Goal: Task Accomplishment & Management: Use online tool/utility

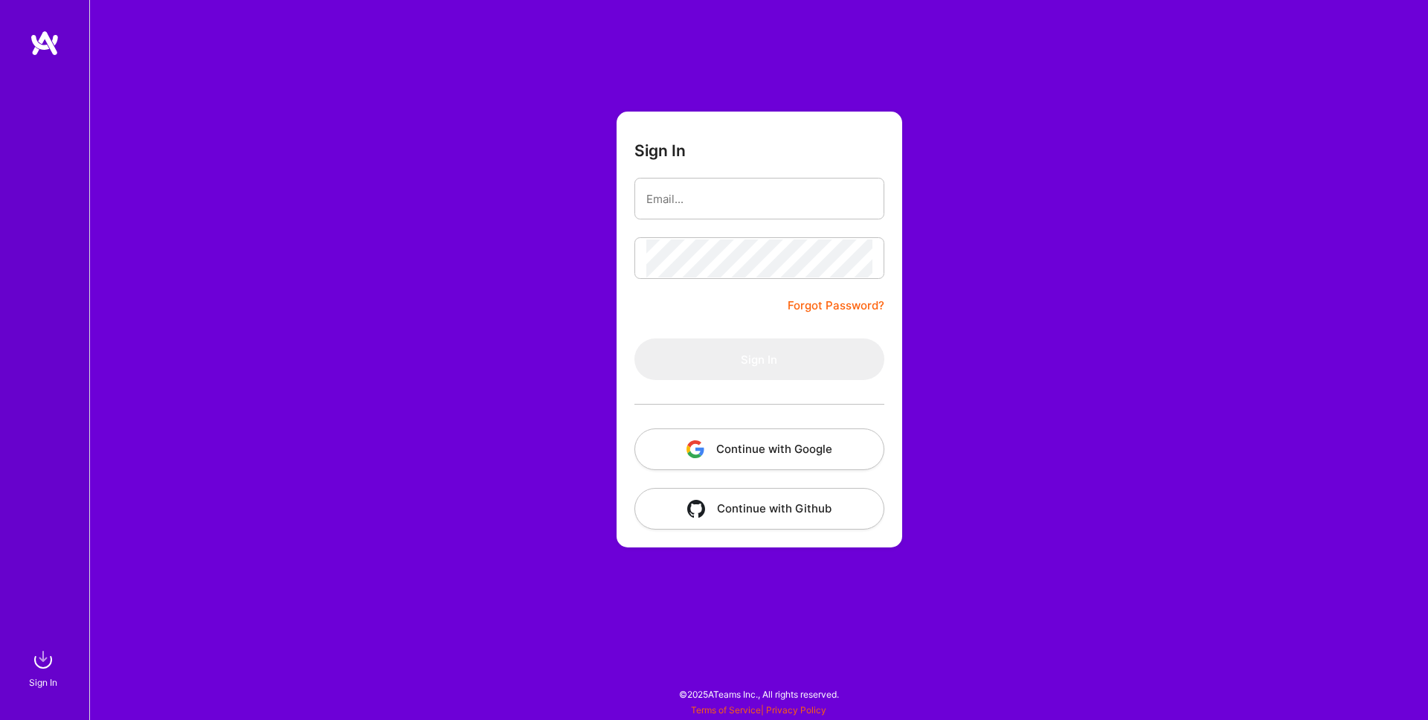
click at [756, 454] on button "Continue with Google" at bounding box center [759, 449] width 250 height 42
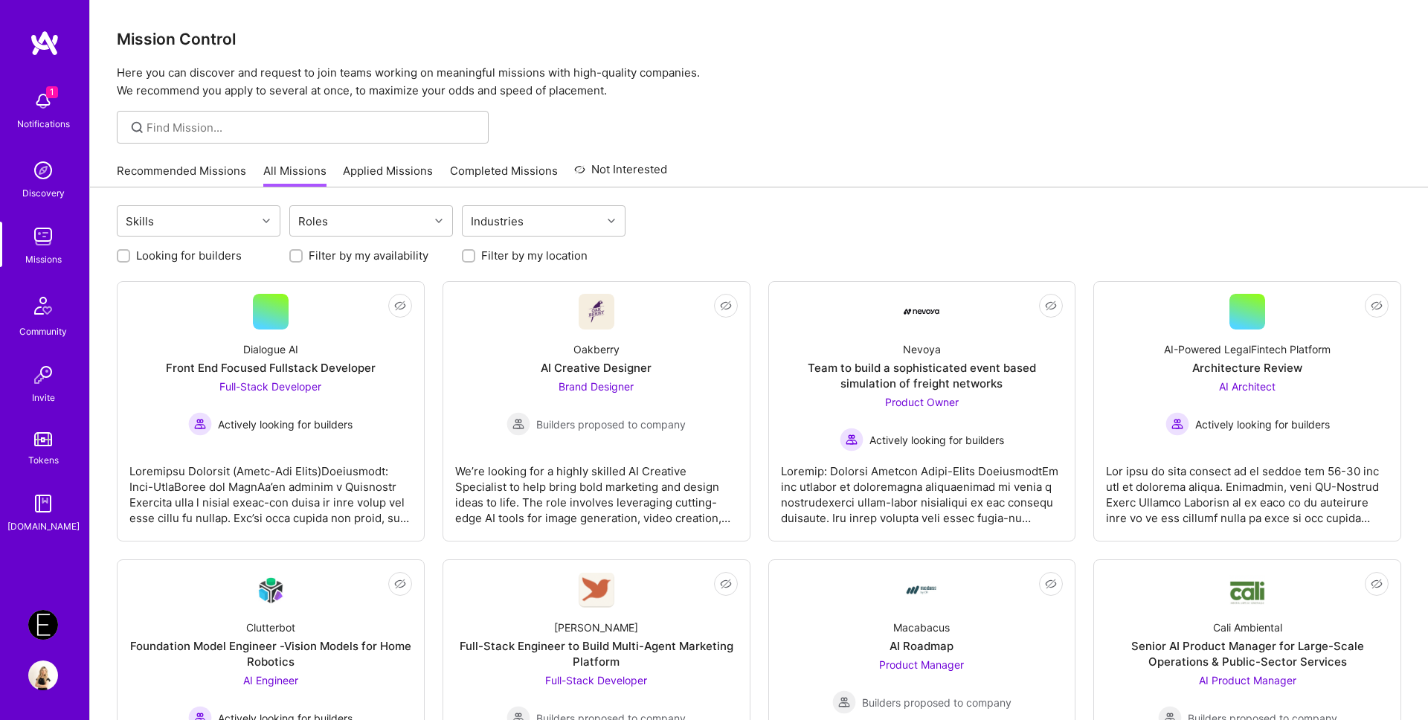
click at [173, 179] on link "Recommended Missions" at bounding box center [181, 175] width 129 height 25
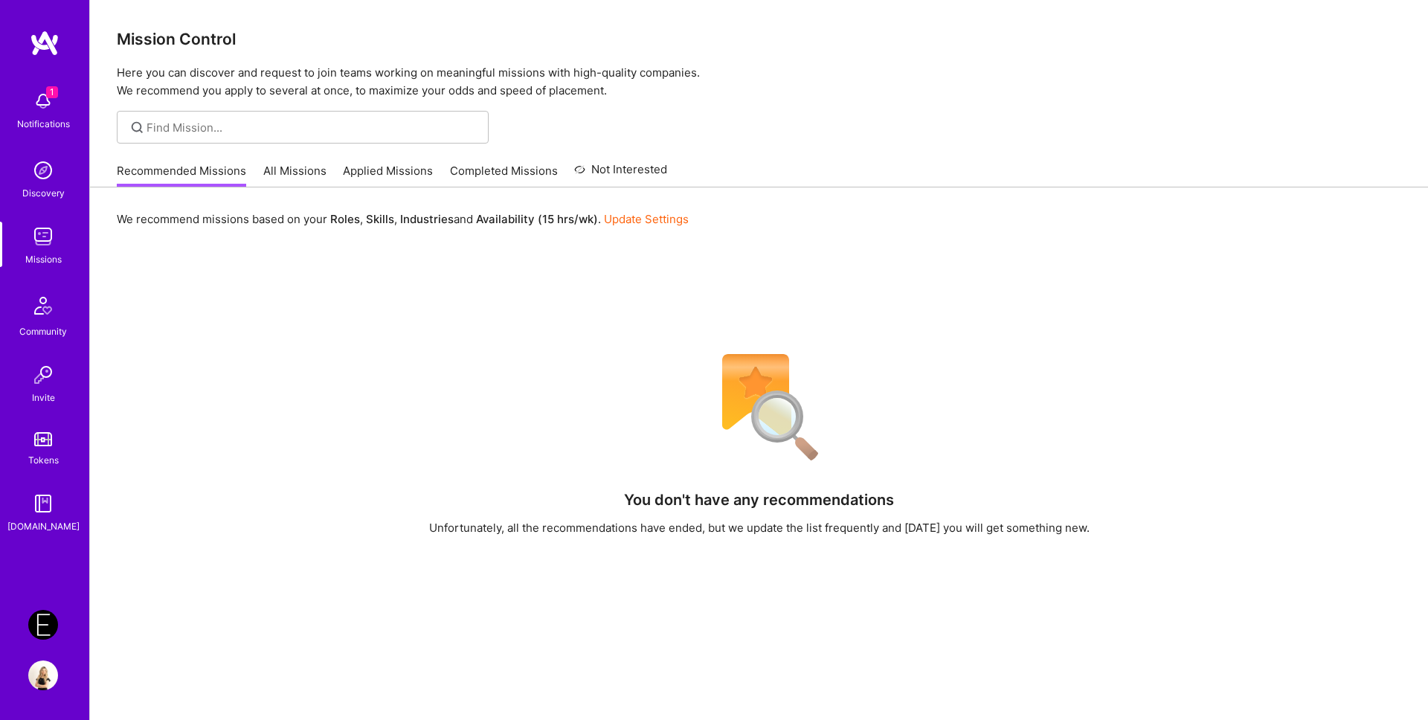
click at [291, 181] on link "All Missions" at bounding box center [294, 175] width 63 height 25
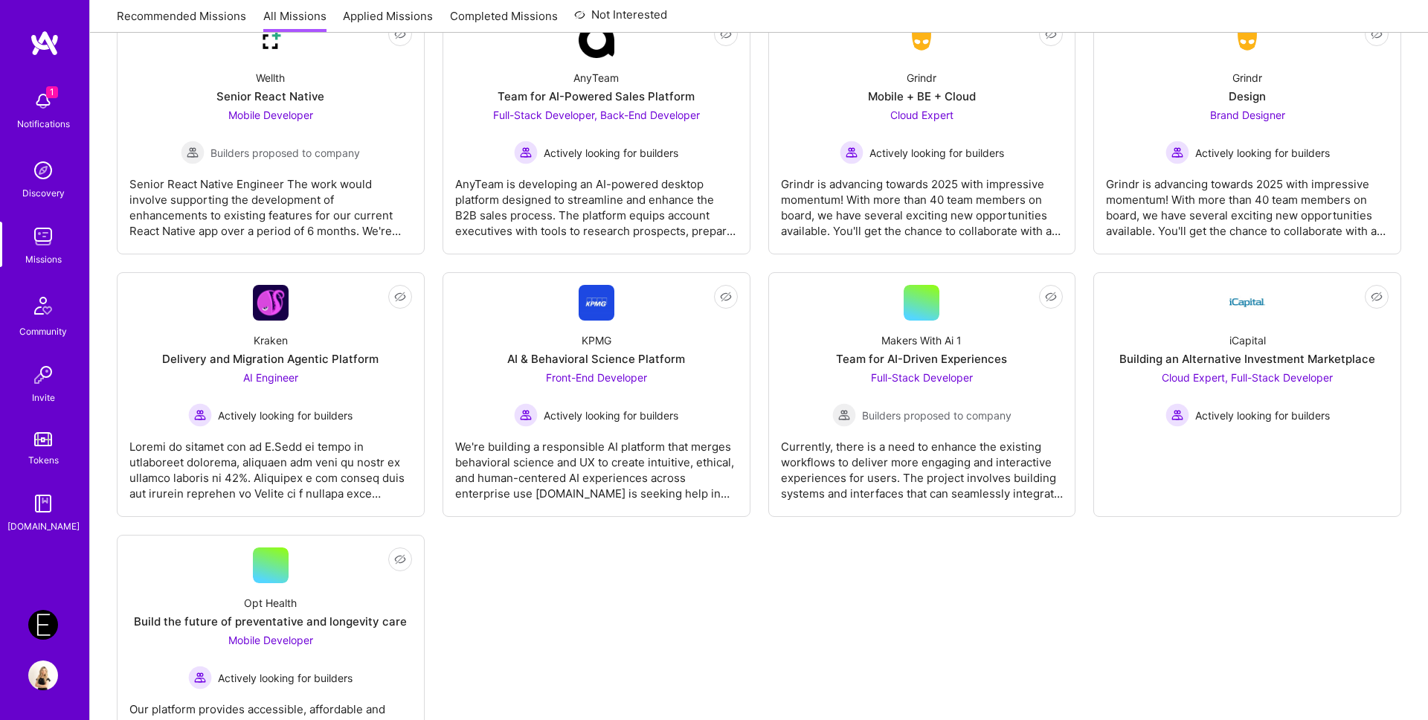
scroll to position [3164, 0]
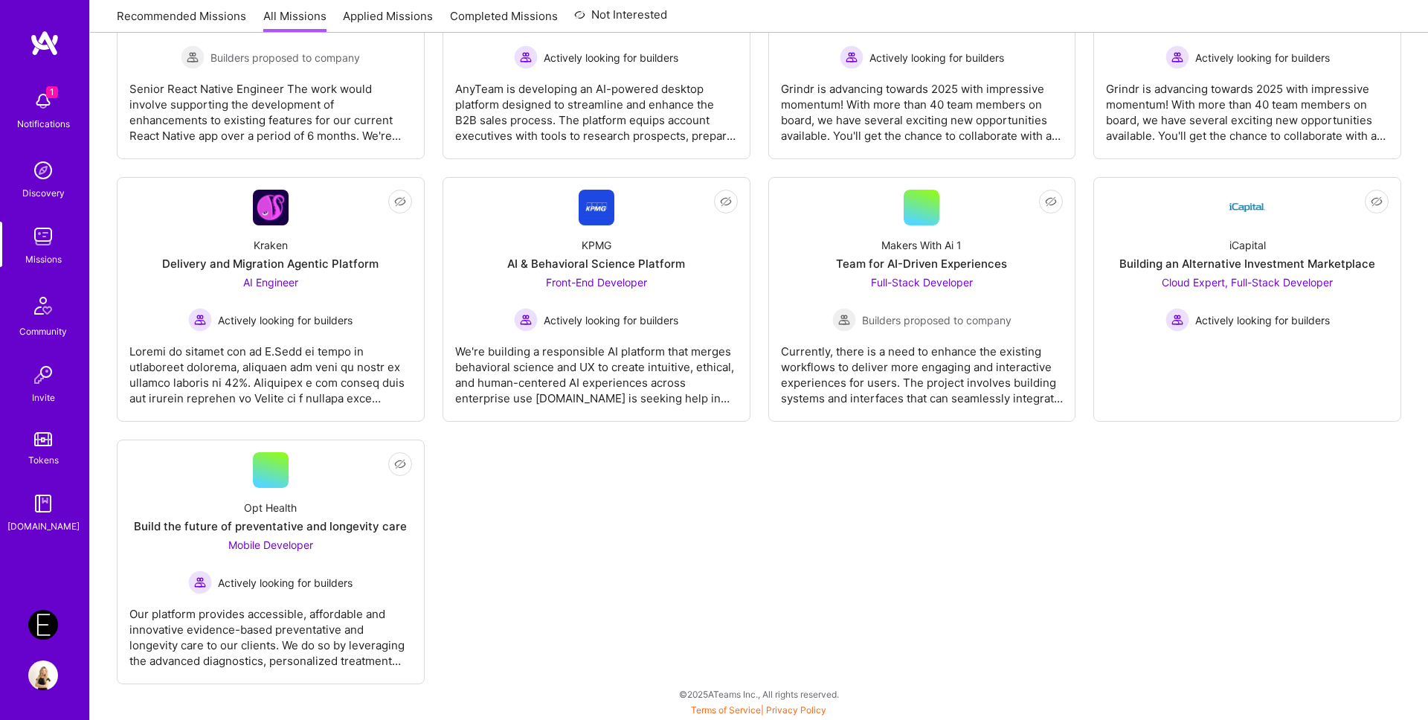
click at [47, 626] on img at bounding box center [43, 625] width 30 height 30
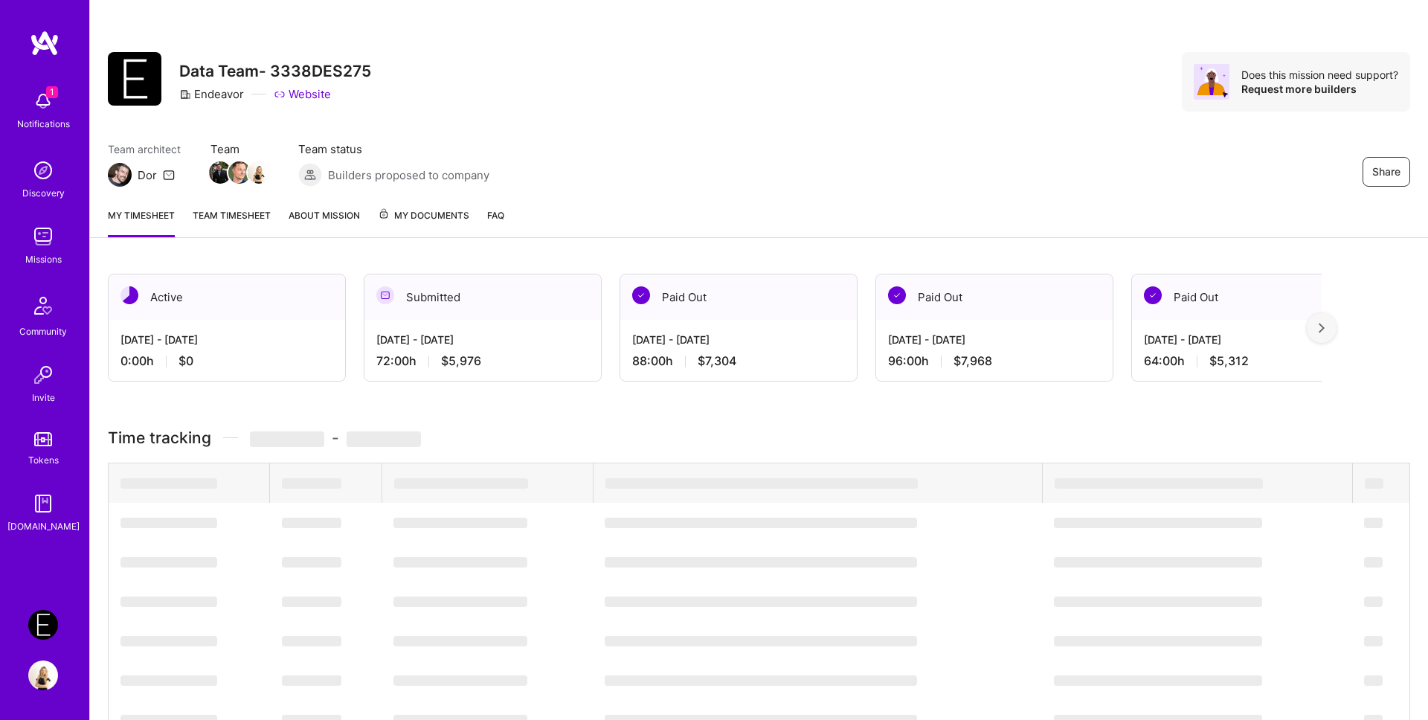
click at [48, 100] on img at bounding box center [43, 101] width 30 height 30
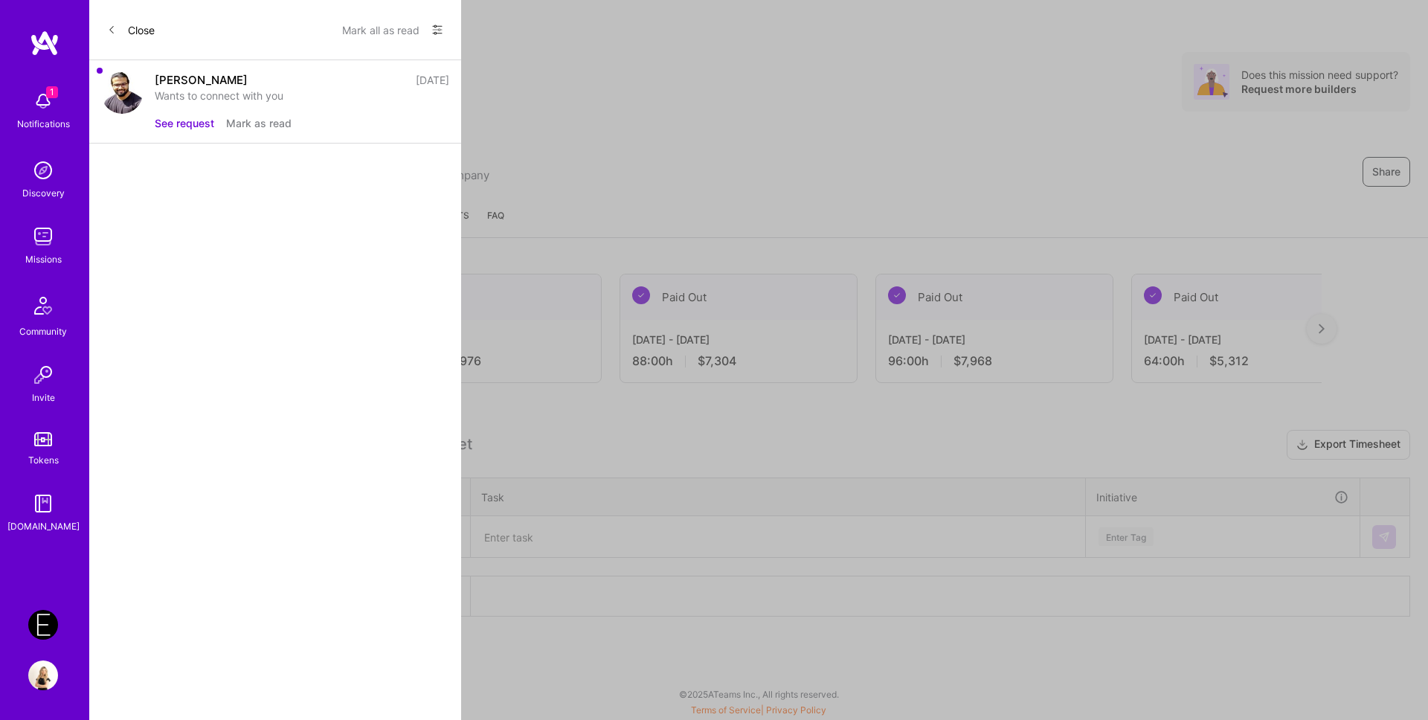
click at [170, 122] on button "See request" at bounding box center [185, 123] width 60 height 16
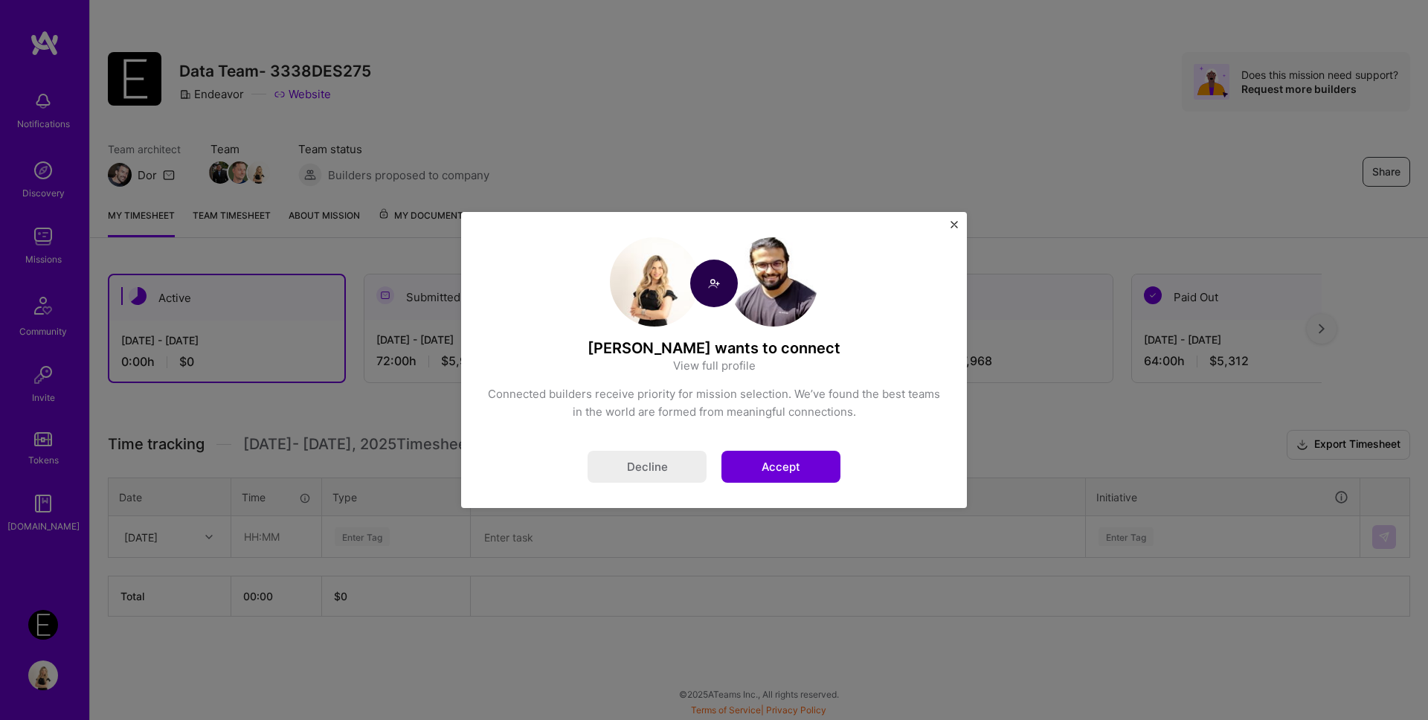
click at [788, 463] on button "Accept" at bounding box center [780, 467] width 119 height 32
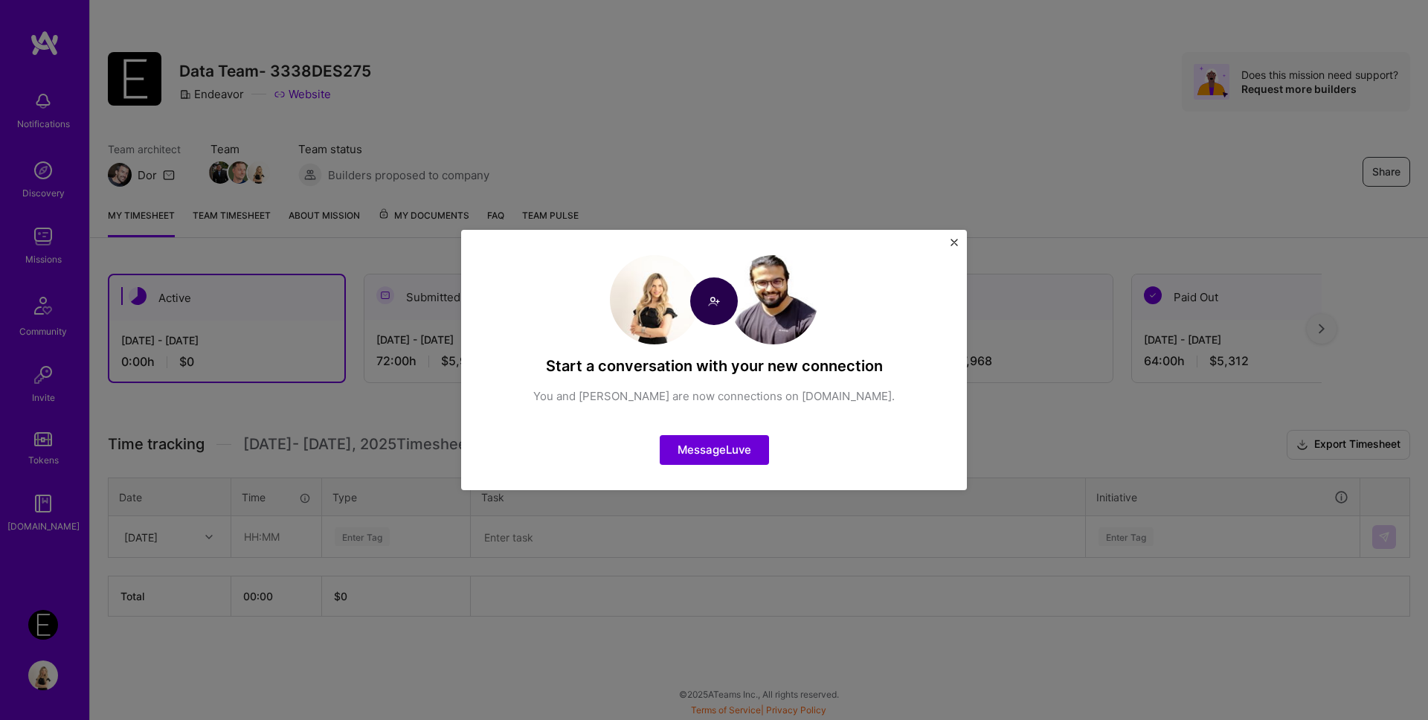
click at [951, 239] on img "Close" at bounding box center [954, 242] width 7 height 7
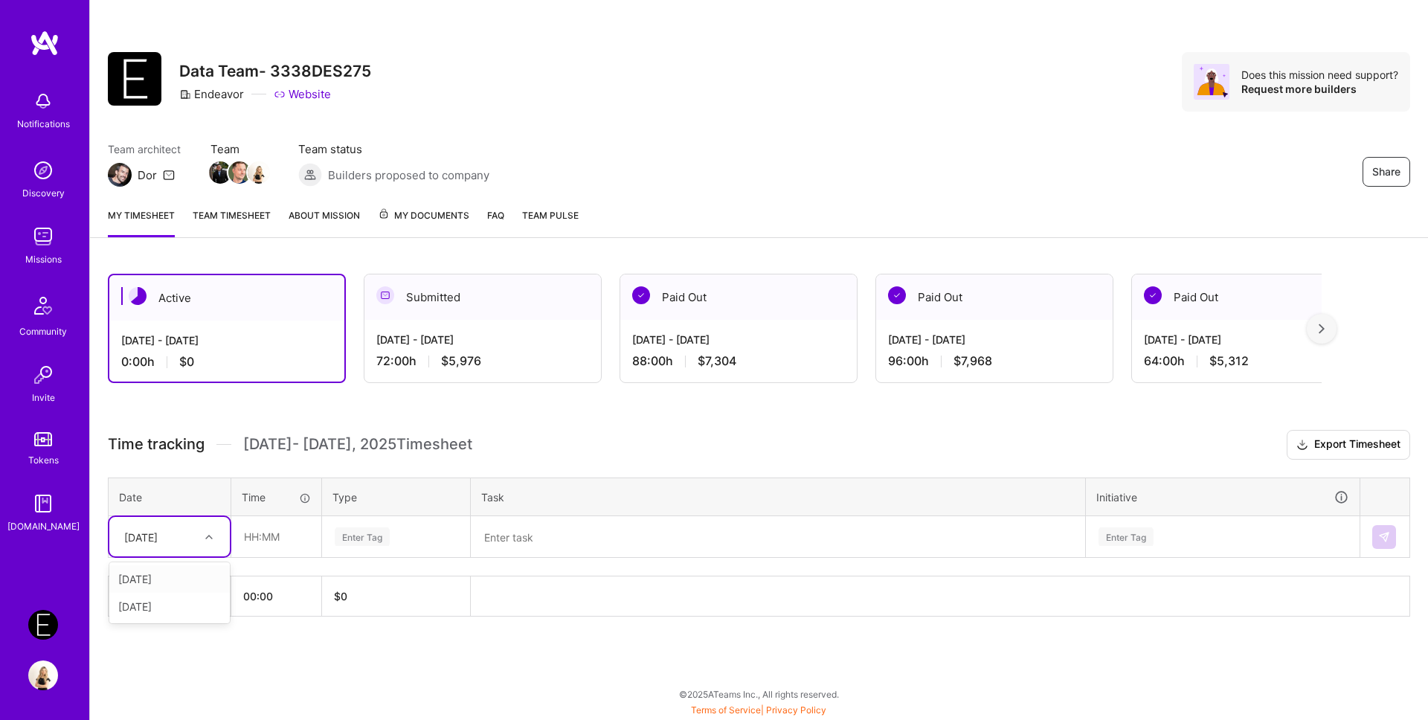
click at [183, 531] on div "[DATE]" at bounding box center [158, 536] width 83 height 25
click at [162, 582] on div "[DATE]" at bounding box center [169, 579] width 120 height 28
click at [264, 536] on input "text" at bounding box center [276, 536] width 89 height 39
type input "0"
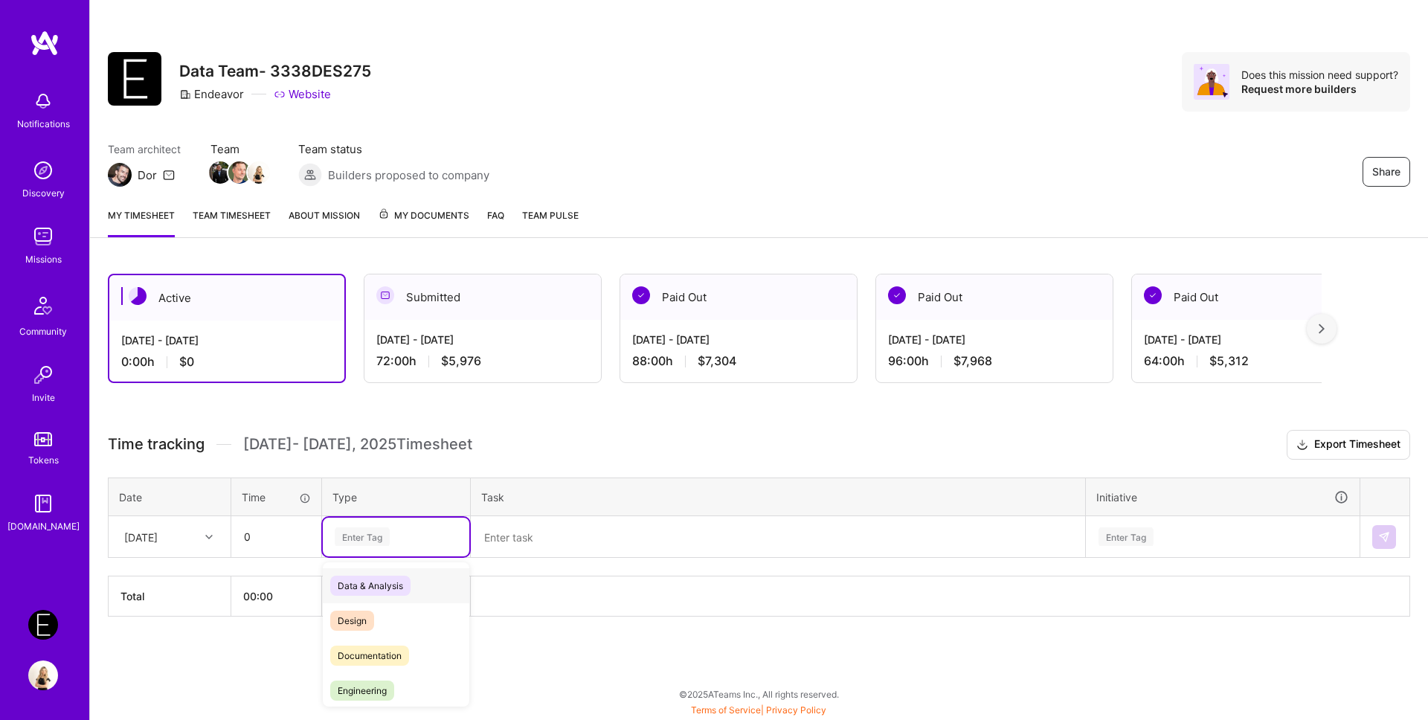
click at [350, 542] on div "Enter Tag" at bounding box center [362, 536] width 55 height 23
click at [369, 608] on span "Holiday" at bounding box center [353, 613] width 47 height 20
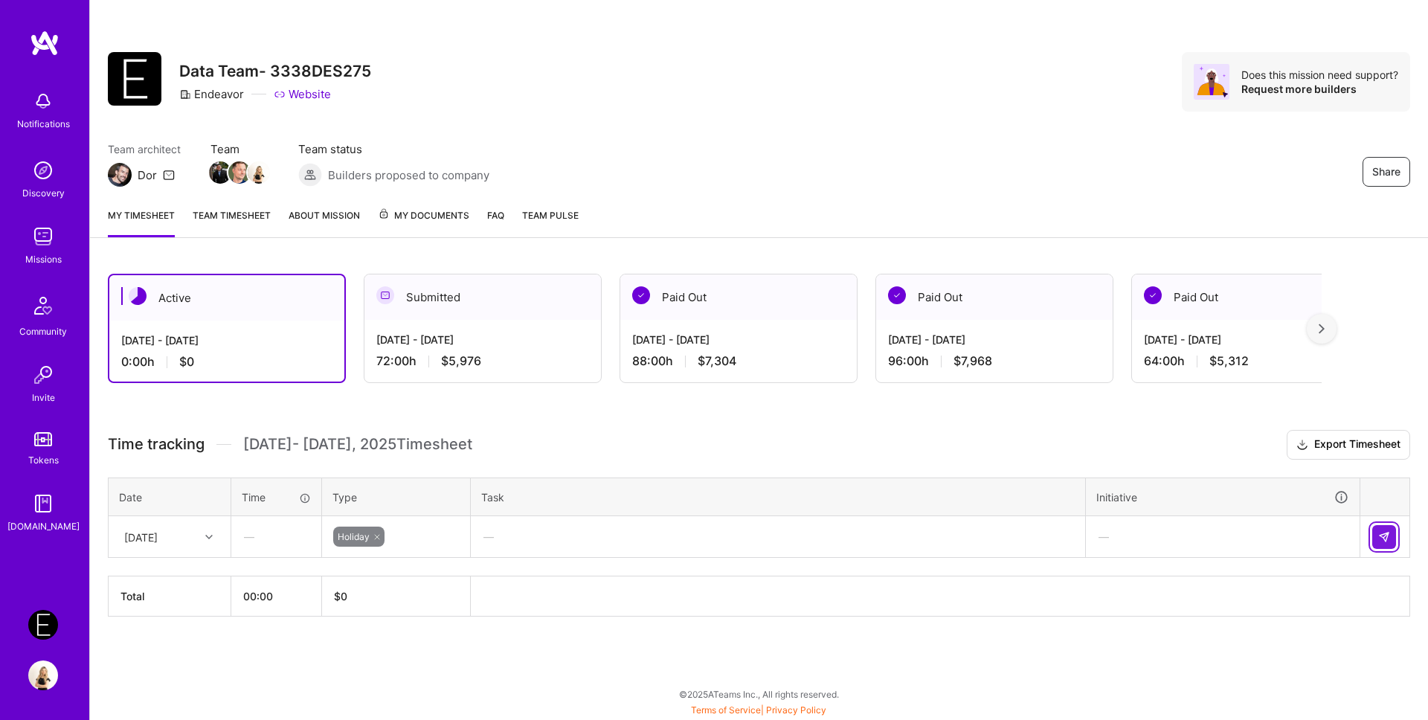
click at [1382, 536] on img at bounding box center [1384, 537] width 12 height 12
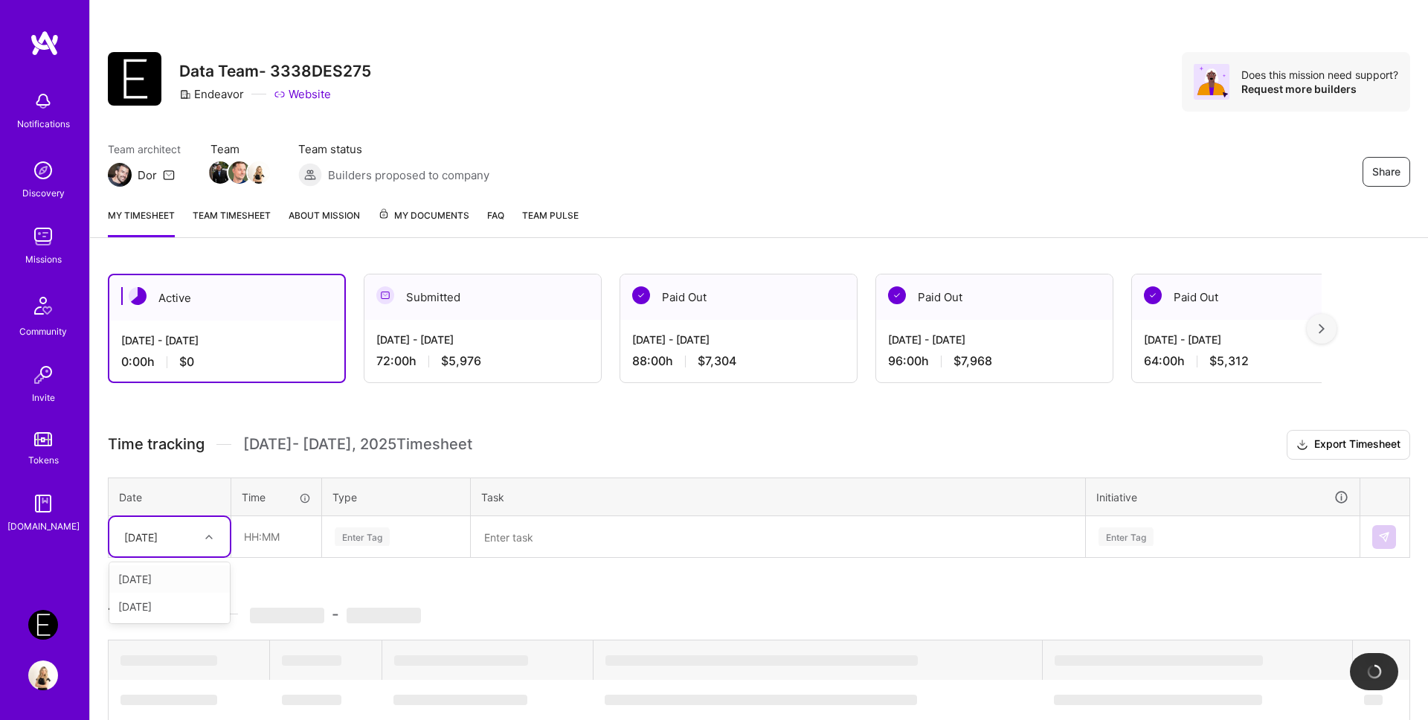
click at [204, 547] on div at bounding box center [210, 536] width 23 height 25
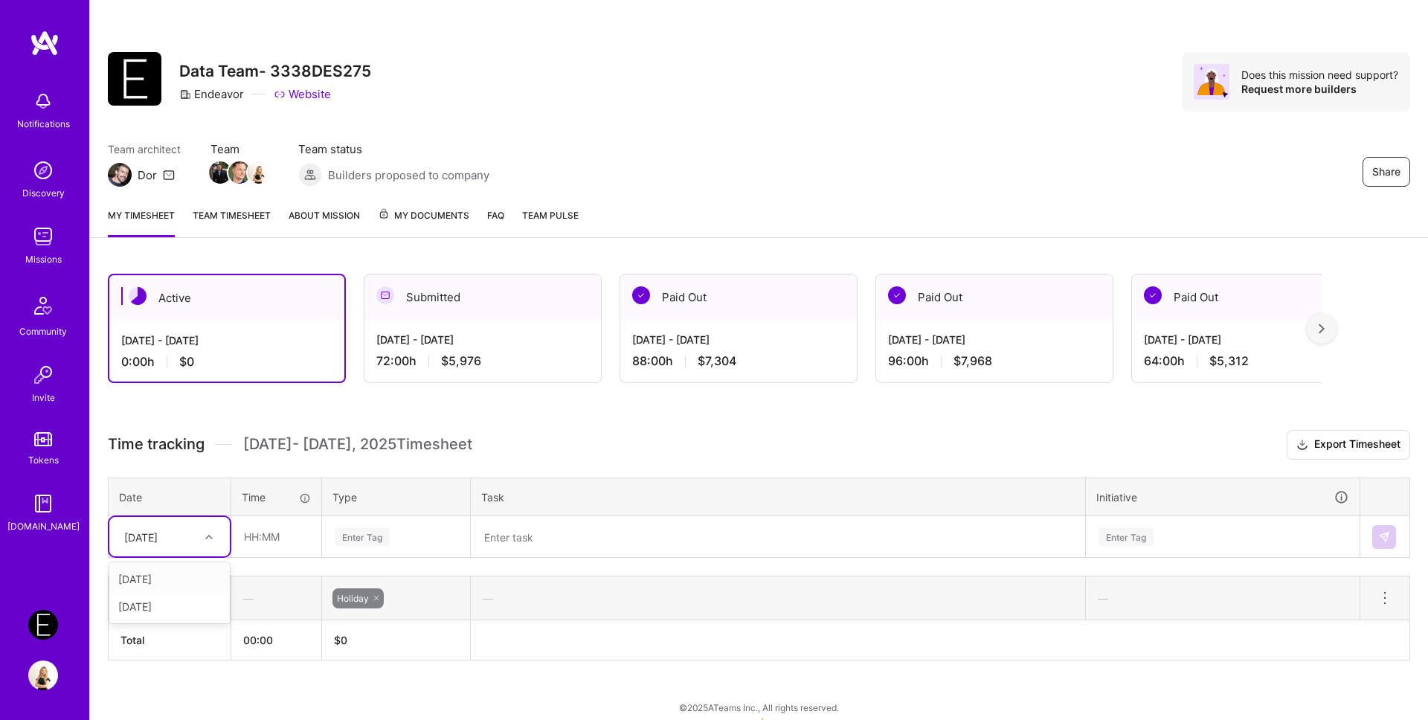
click at [167, 576] on div "[DATE]" at bounding box center [169, 579] width 120 height 28
click at [272, 544] on input "text" at bounding box center [276, 536] width 89 height 39
type input "08:00"
click at [357, 532] on div "Enter Tag" at bounding box center [362, 536] width 55 height 23
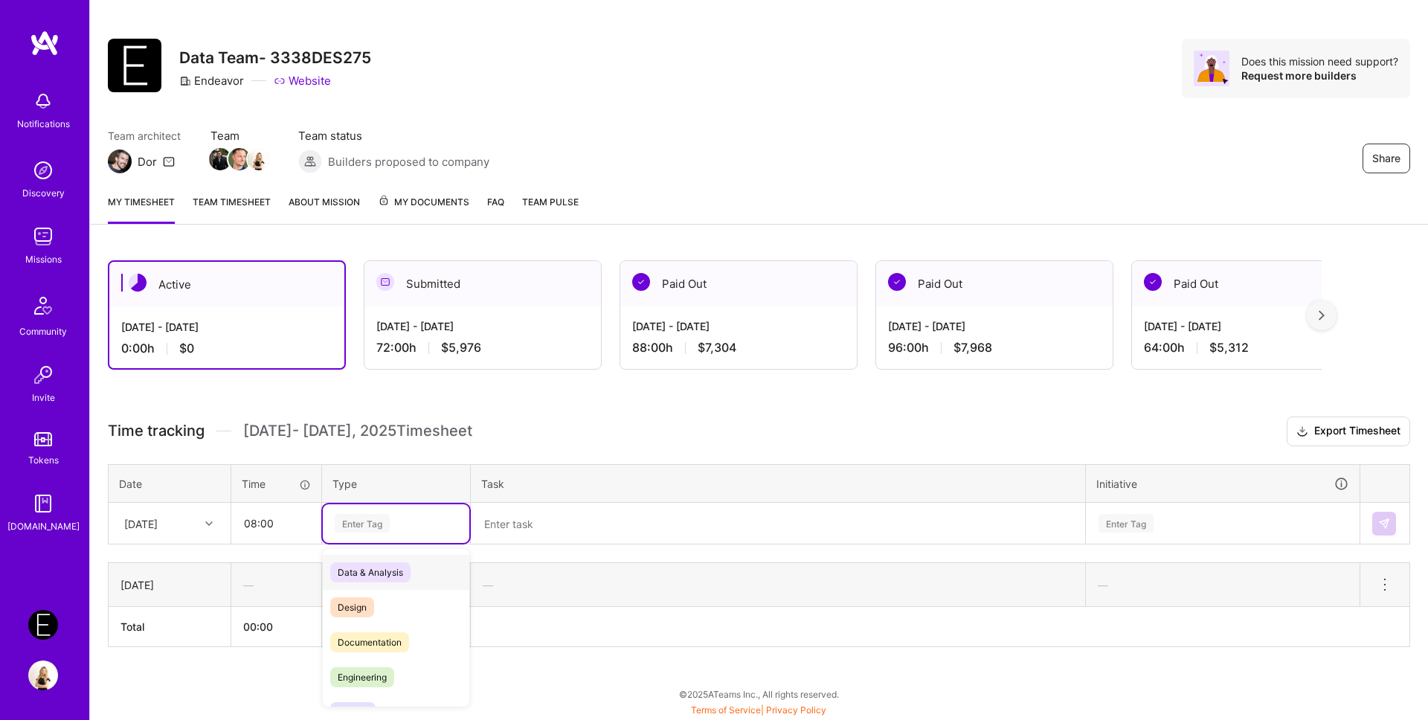
click at [386, 575] on span "Data & Analysis" at bounding box center [370, 572] width 80 height 20
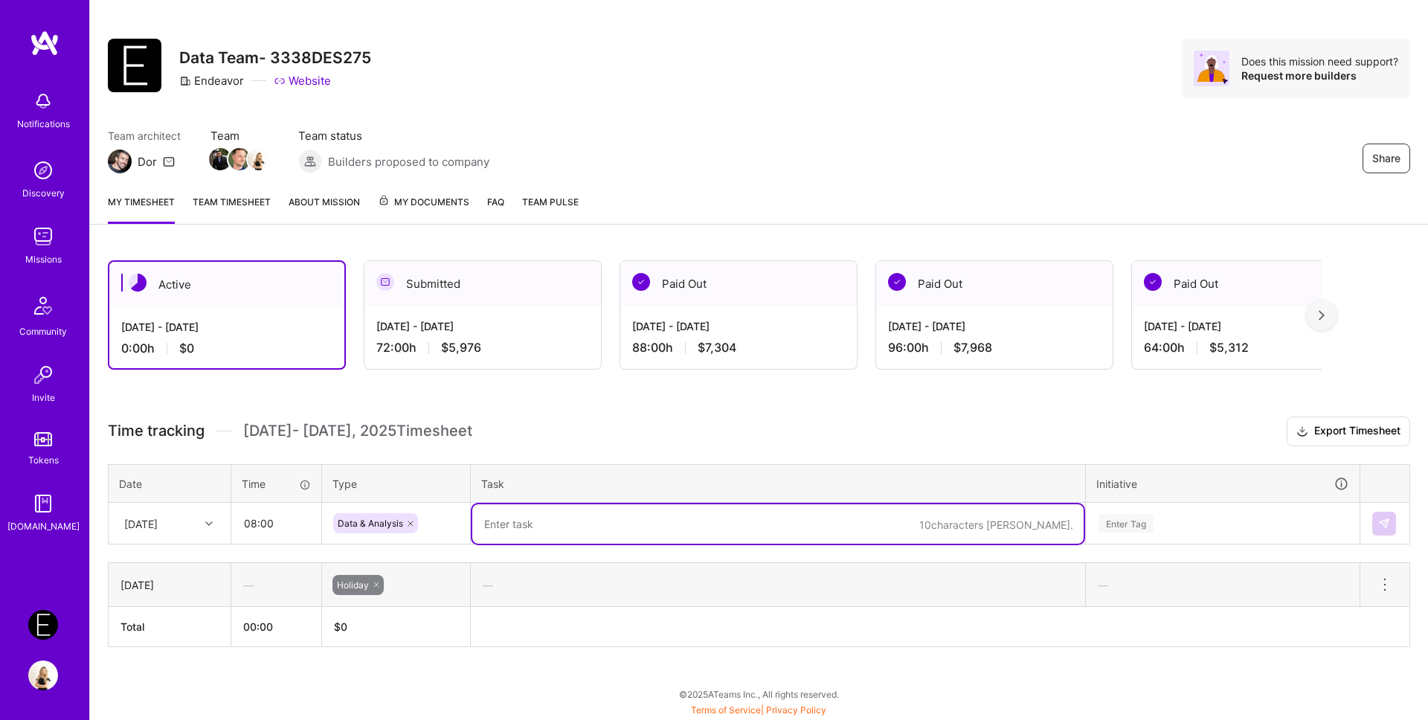
click at [518, 542] on textarea at bounding box center [777, 523] width 611 height 39
paste textarea "CDP-8475"
paste textarea "[Model Score] - Scheduling piece +Pricing Model + Event Score comparisons to ac…"
type textarea "CDP-8475 [Model Score] - Scheduling piece +Pricing Model + Event Score comparis…"
click at [1132, 518] on div "Enter Tag" at bounding box center [1223, 523] width 272 height 39
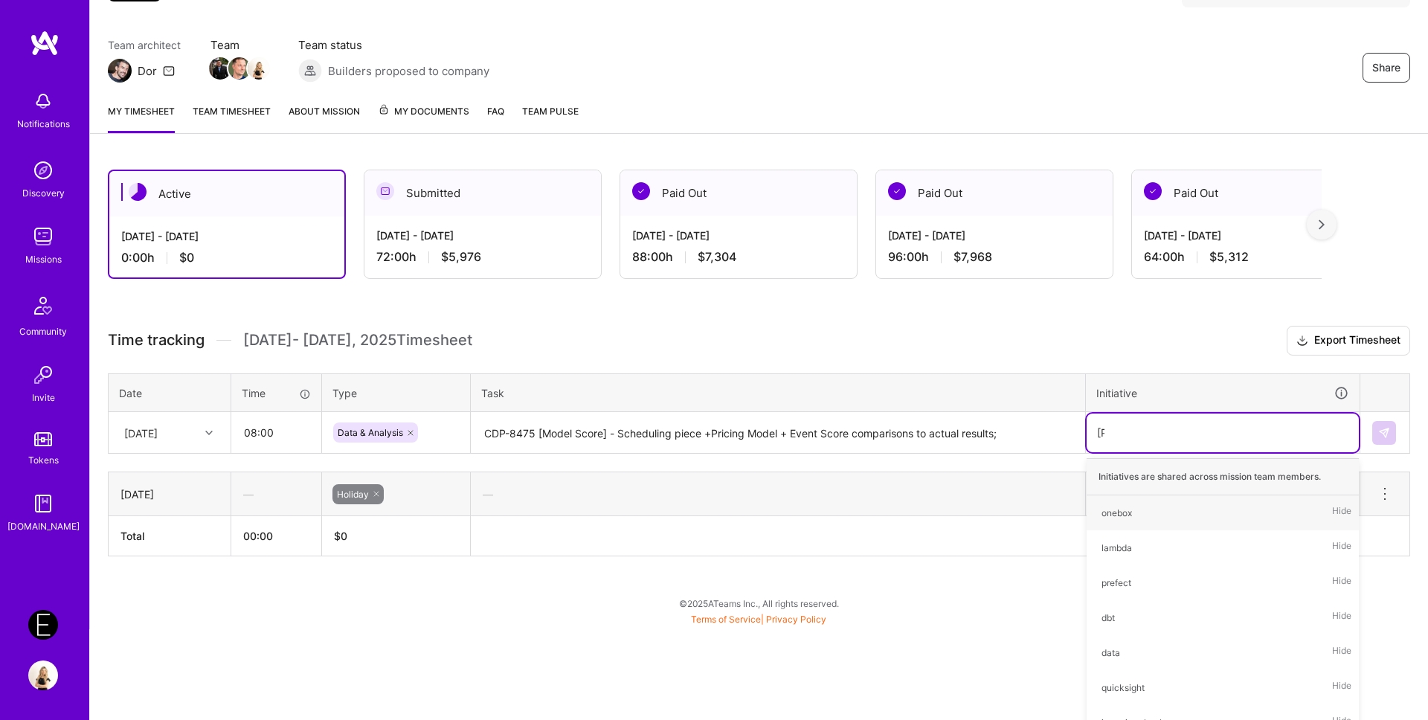
scroll to position [34, 0]
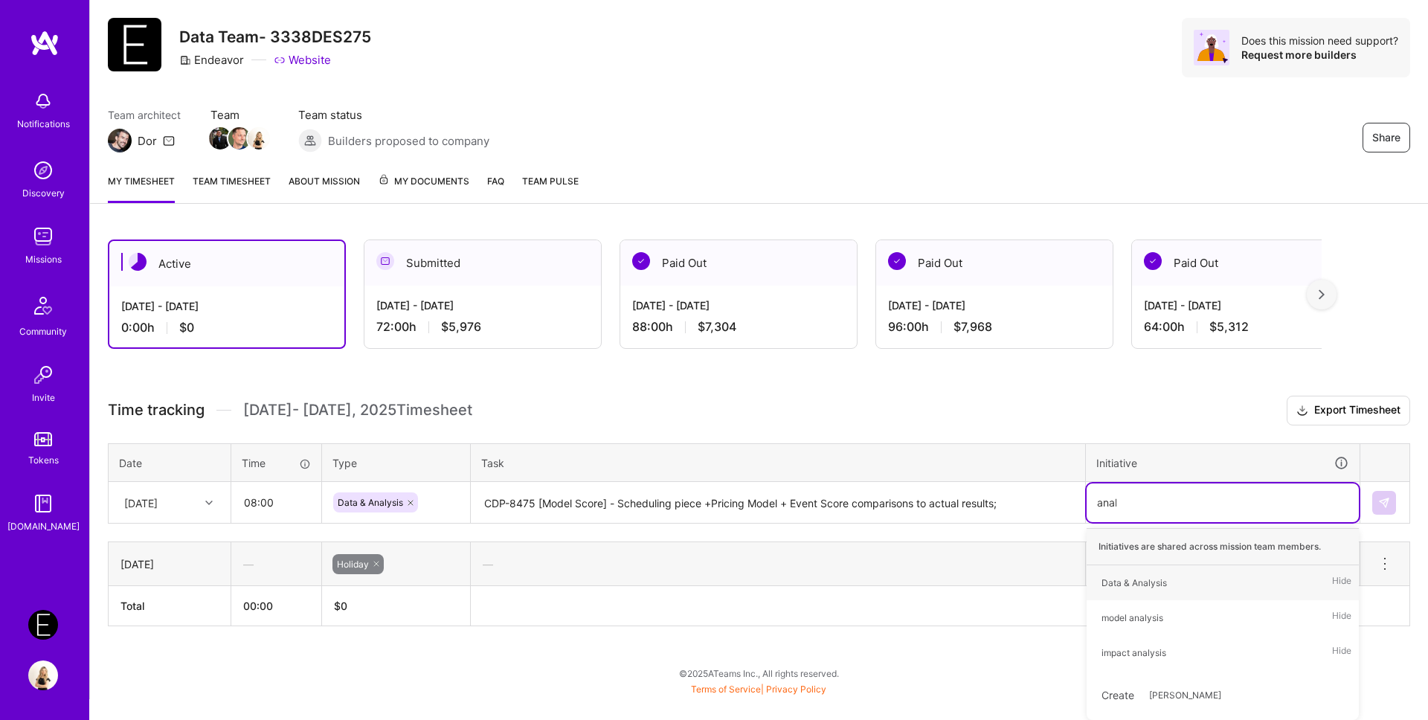
type input "analy"
click at [1148, 625] on div "model analysis" at bounding box center [1133, 618] width 62 height 16
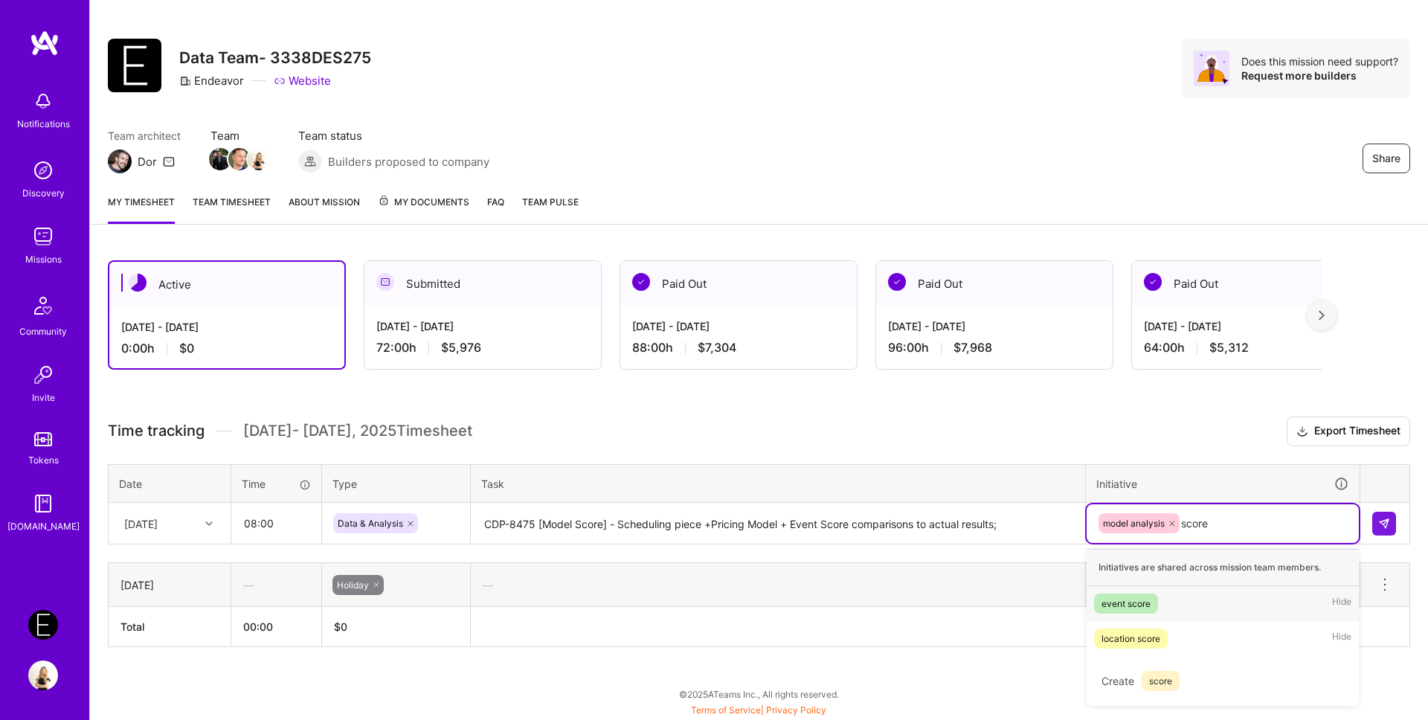
type input "score"
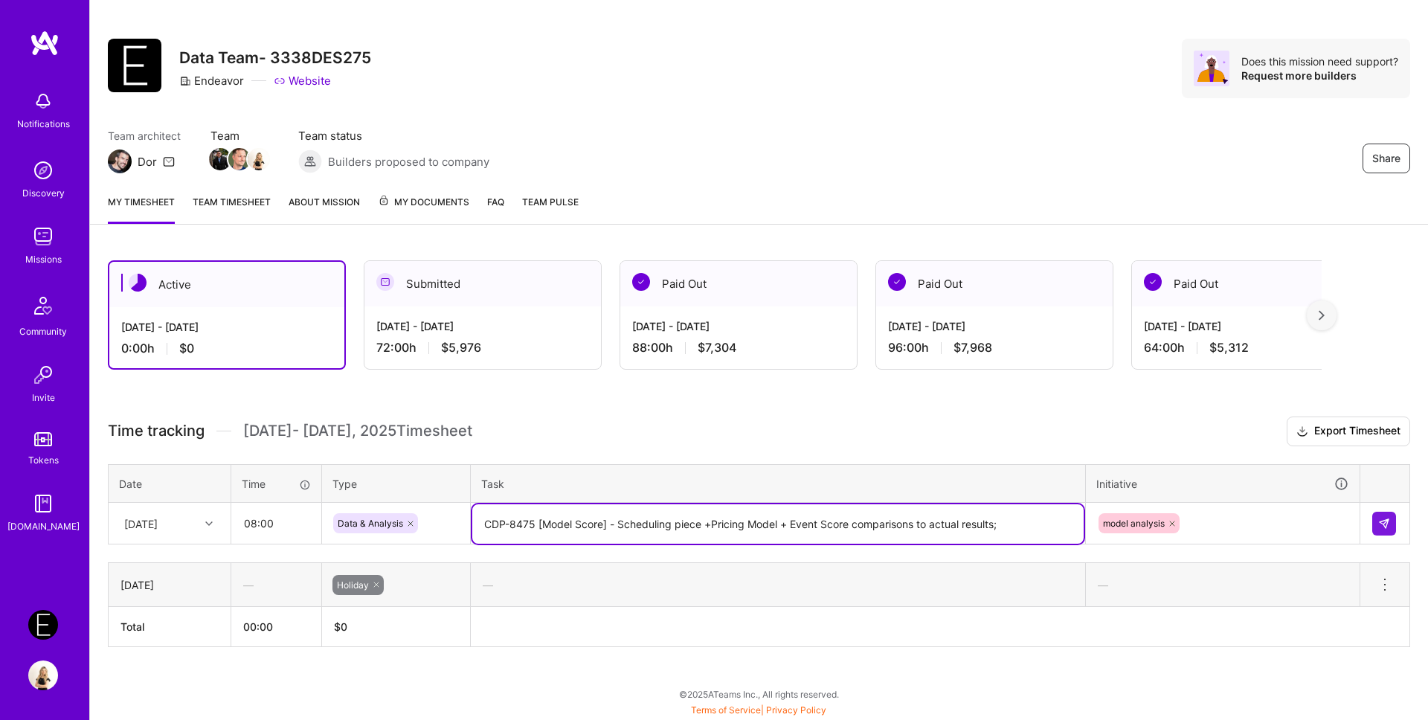
drag, startPoint x: 707, startPoint y: 528, endPoint x: 853, endPoint y: 530, distance: 146.5
click at [853, 530] on textarea "CDP-8475 [Model Score] - Scheduling piece +Pricing Model + Event Score comparis…" at bounding box center [777, 523] width 611 height 39
click at [905, 523] on textarea "CDP-8475 [Model Score] - Scheduling piece comparisons to actual results;" at bounding box center [777, 523] width 611 height 39
type textarea "CDP-8475 [Model Score] - Scheduling piece comparisons to actual results;"
click at [1258, 522] on div "model analysis" at bounding box center [1223, 523] width 272 height 39
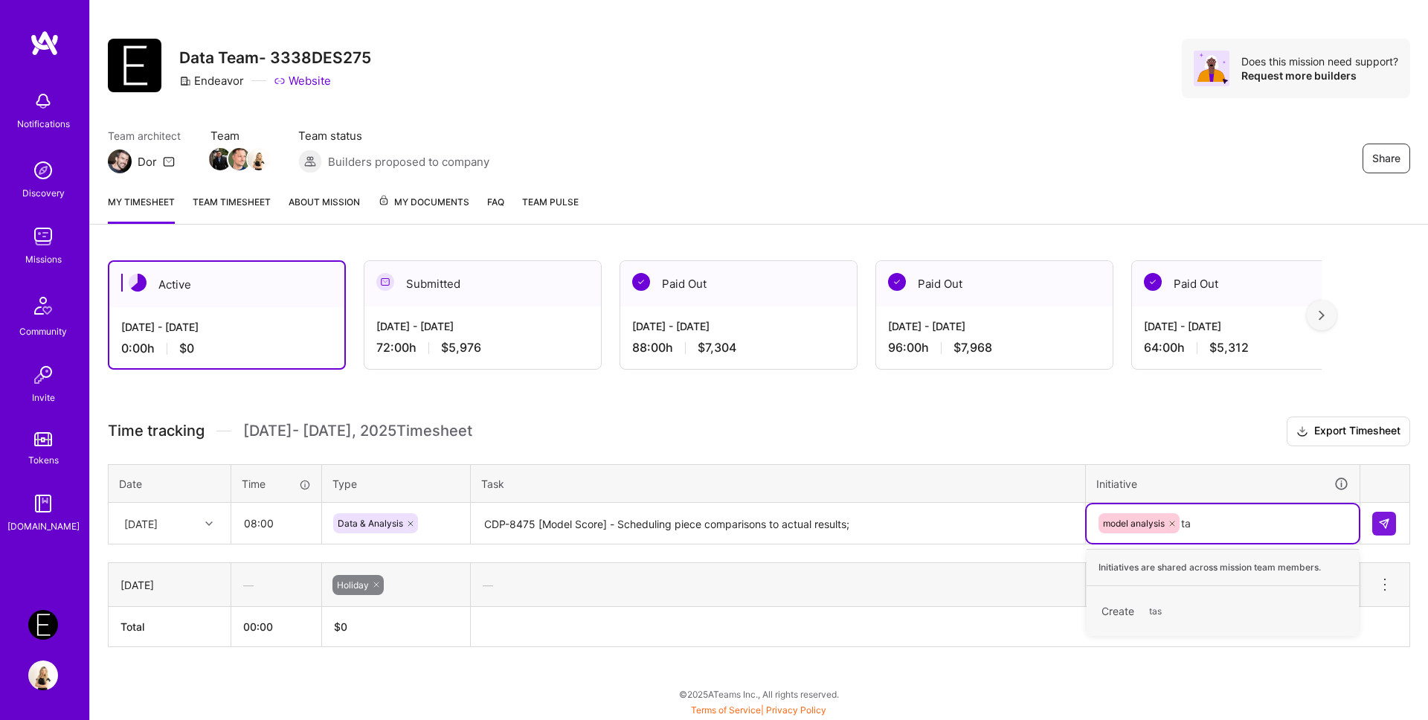
type input "t"
type input "bug"
click at [1119, 603] on span "bug" at bounding box center [1109, 604] width 30 height 20
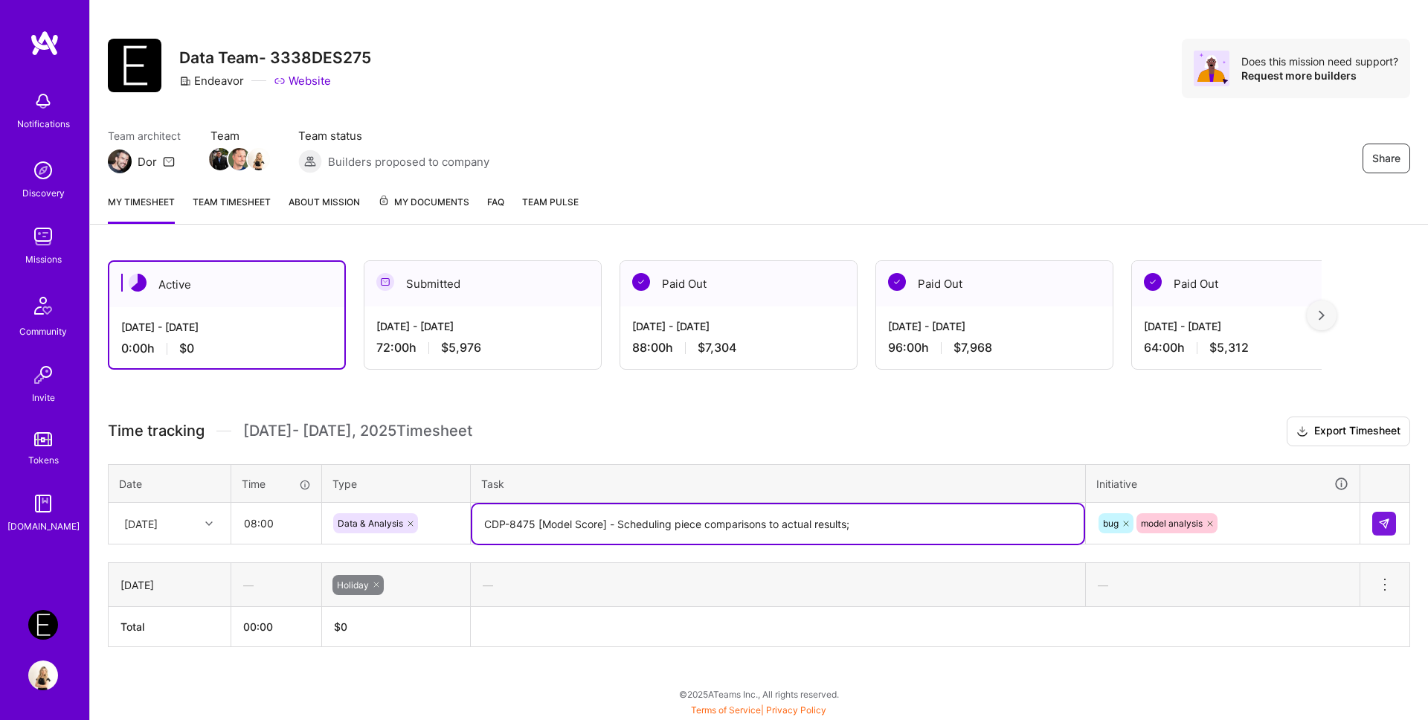
click at [924, 385] on div "Active [DATE] - [DATE] 0:00 h $0 Submitted [DATE] - [DATE] 72:00 h $5,976 Paid …" at bounding box center [759, 481] width 1338 height 478
paste textarea "CDP-8643"
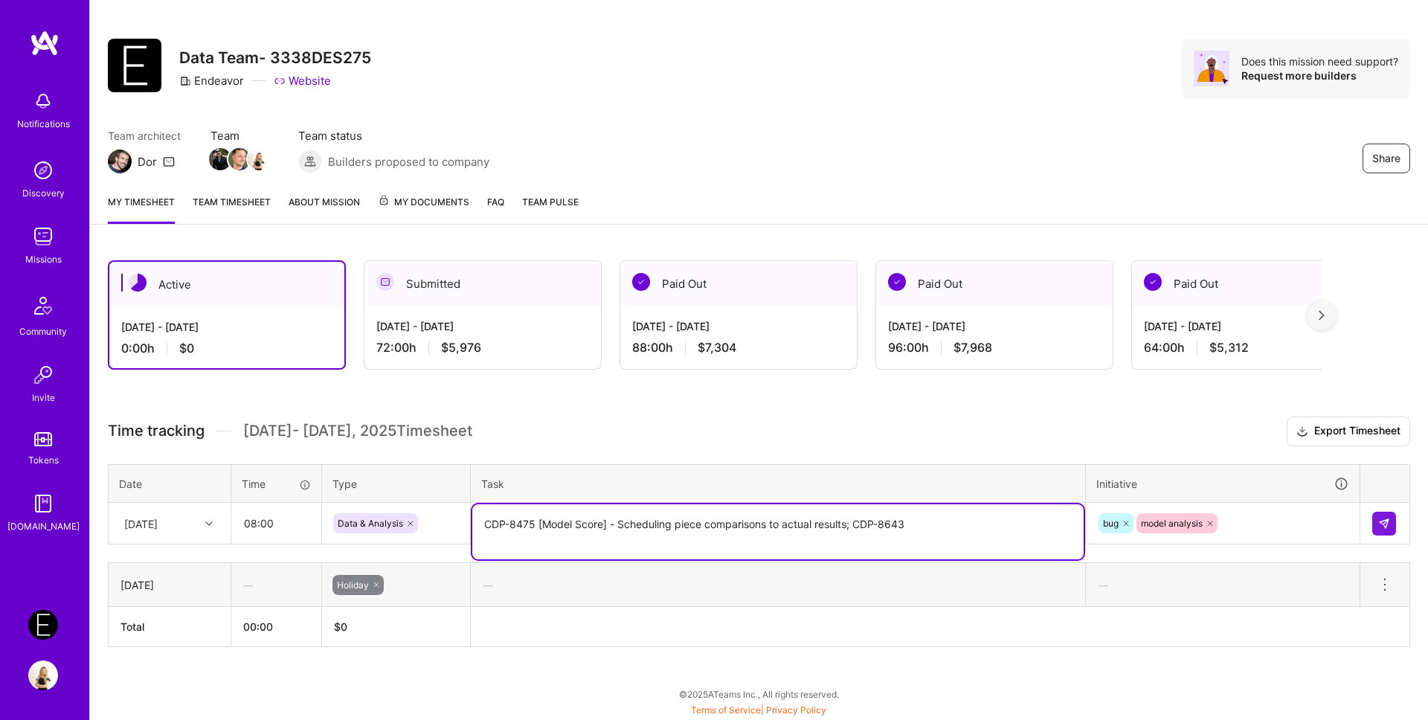
click at [942, 518] on textarea "CDP-8475 [Model Score] - Scheduling piece comparisons to actual results; CDP-86…" at bounding box center [777, 531] width 611 height 55
paste textarea "missing [DATE] prediction from the application"
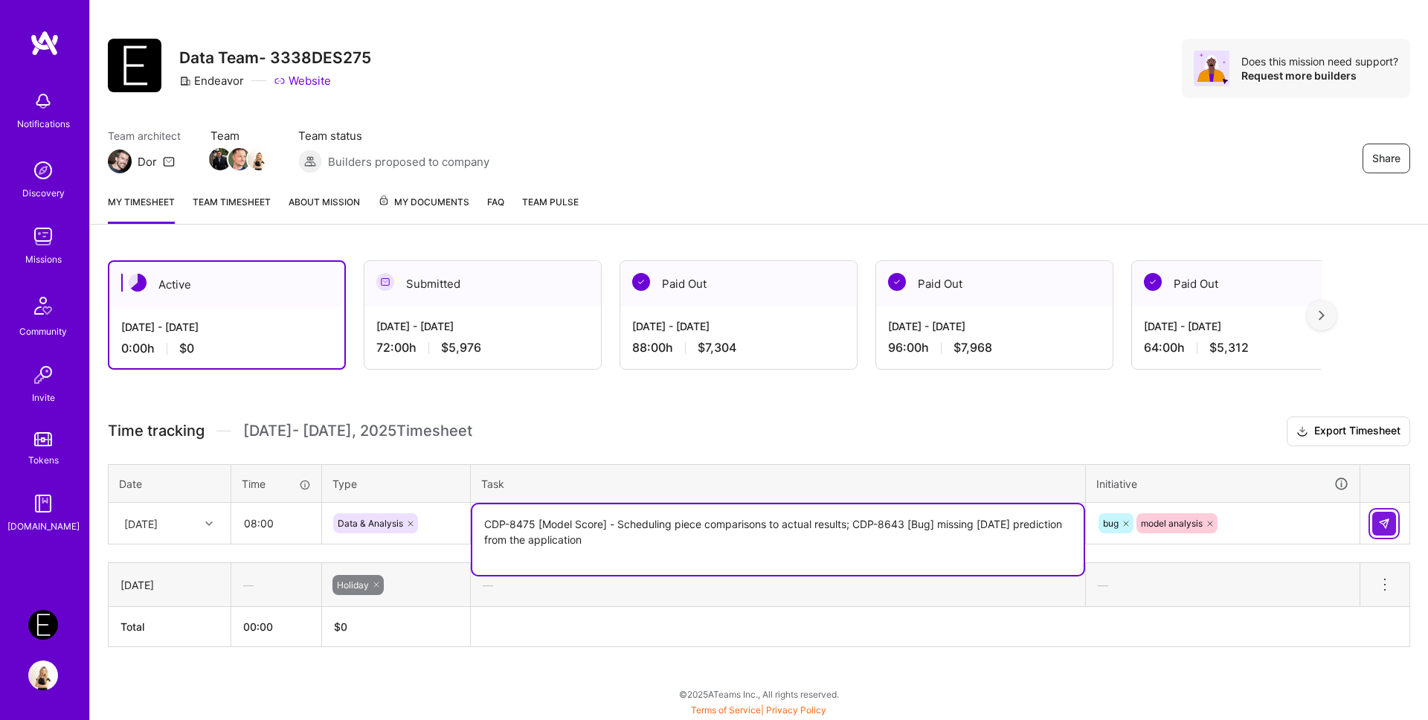
type textarea "CDP-8475 [Model Score] - Scheduling piece comparisons to actual results; CDP-86…"
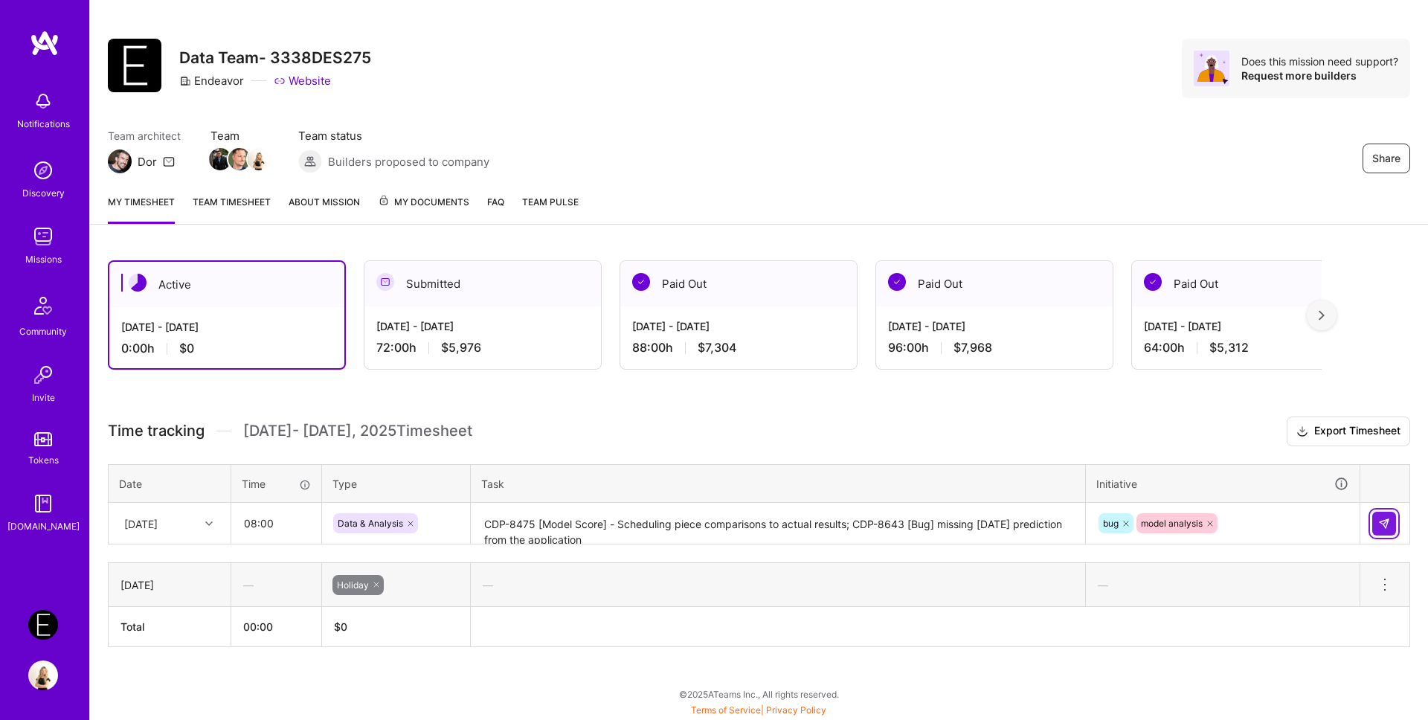
click at [1386, 526] on img at bounding box center [1384, 524] width 12 height 12
